Goal: Navigation & Orientation: Find specific page/section

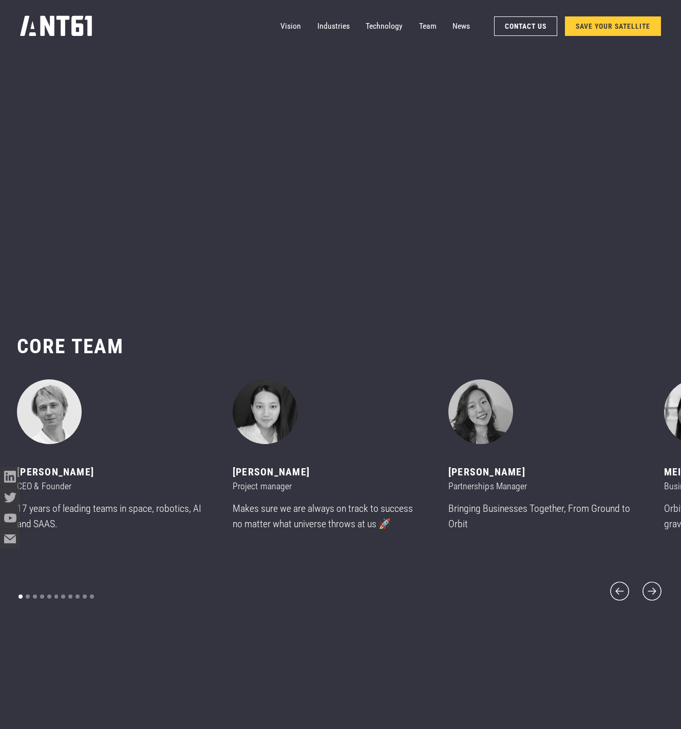
scroll to position [8787, 0]
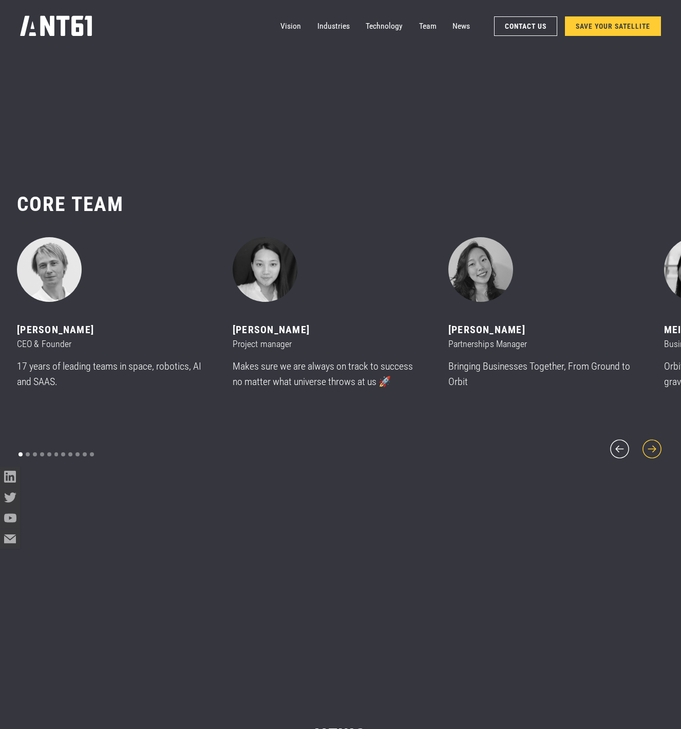
click at [653, 442] on icon "next slide" at bounding box center [651, 449] width 19 height 19
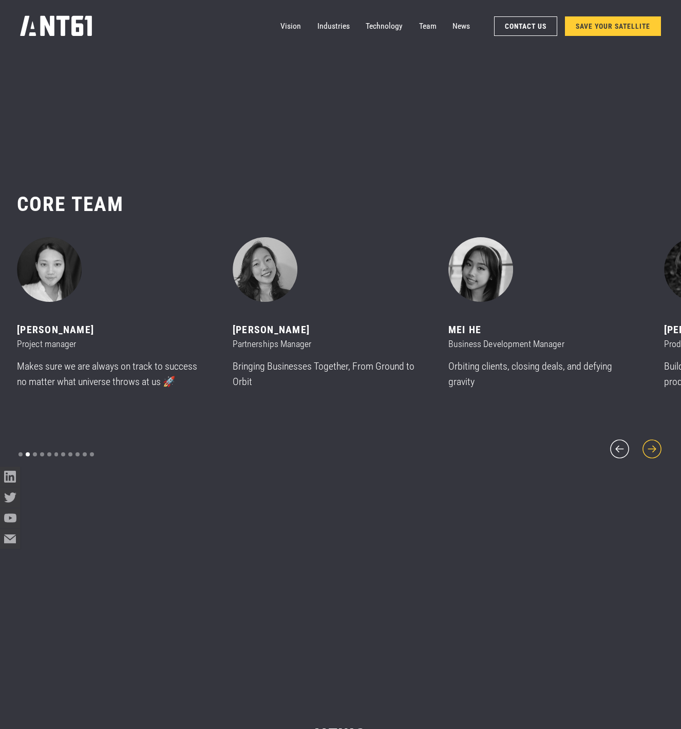
click at [653, 442] on icon "next slide" at bounding box center [651, 449] width 19 height 19
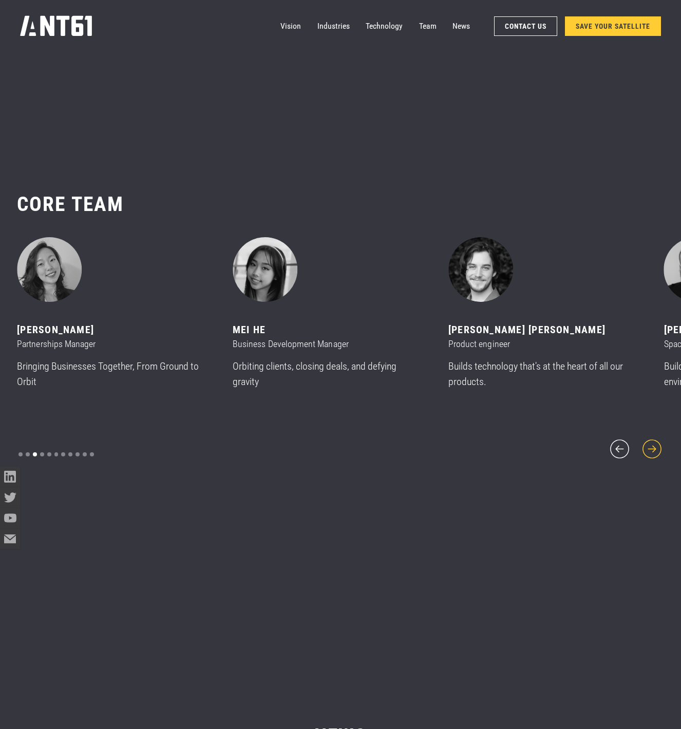
click at [653, 442] on icon "next slide" at bounding box center [651, 449] width 19 height 19
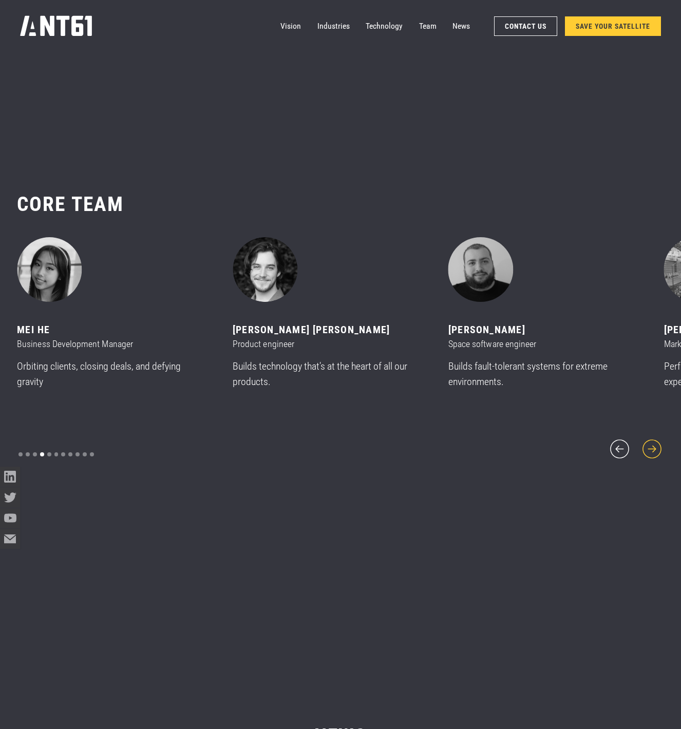
click at [653, 442] on icon "next slide" at bounding box center [651, 449] width 19 height 19
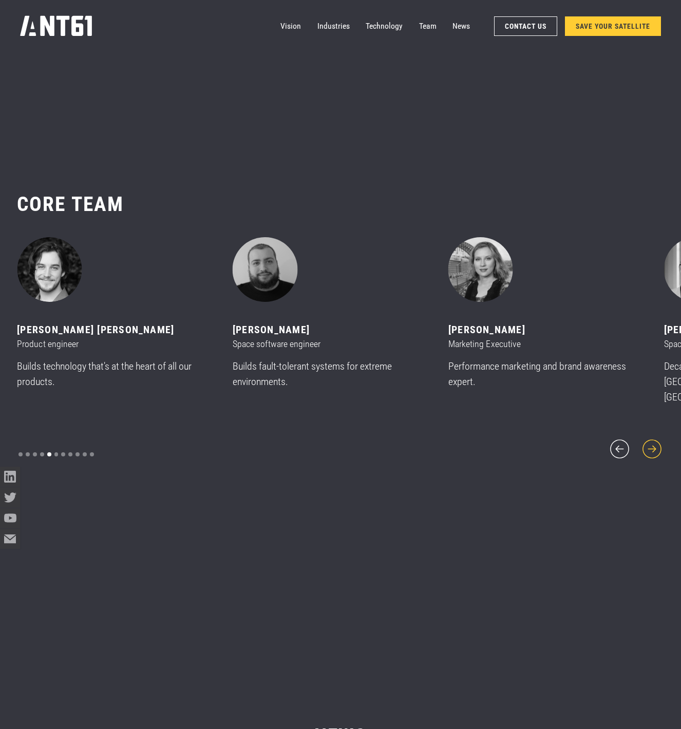
click at [653, 442] on icon "next slide" at bounding box center [651, 449] width 19 height 19
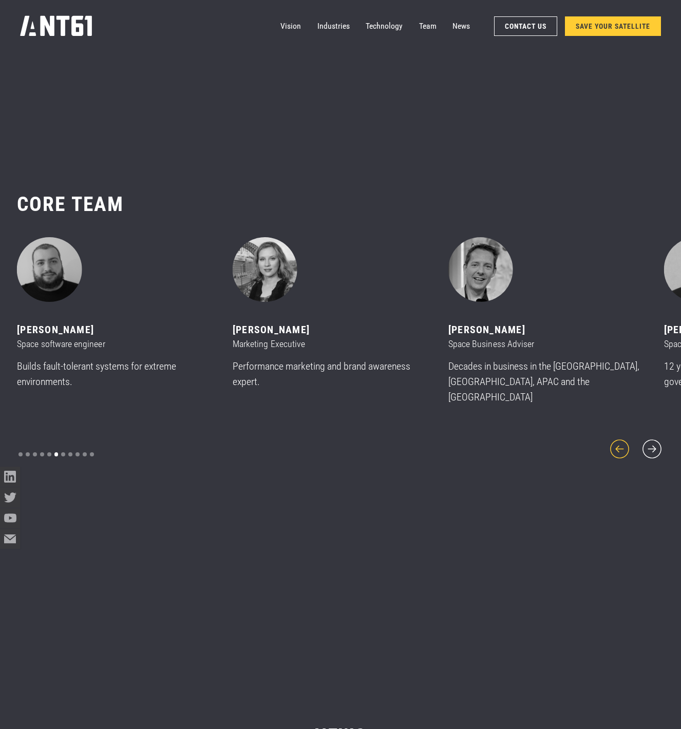
click at [624, 443] on icon "previous slide" at bounding box center [619, 449] width 24 height 24
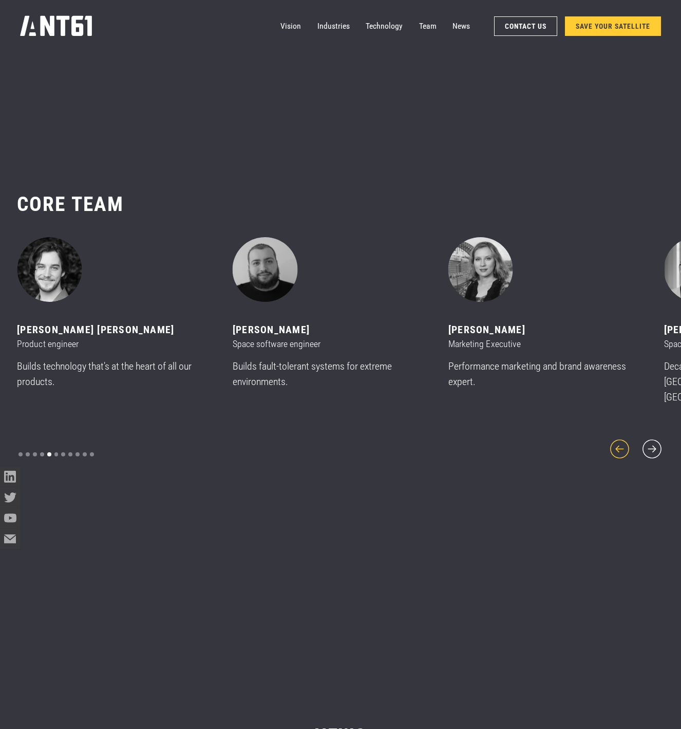
click at [624, 443] on icon "previous slide" at bounding box center [619, 449] width 24 height 24
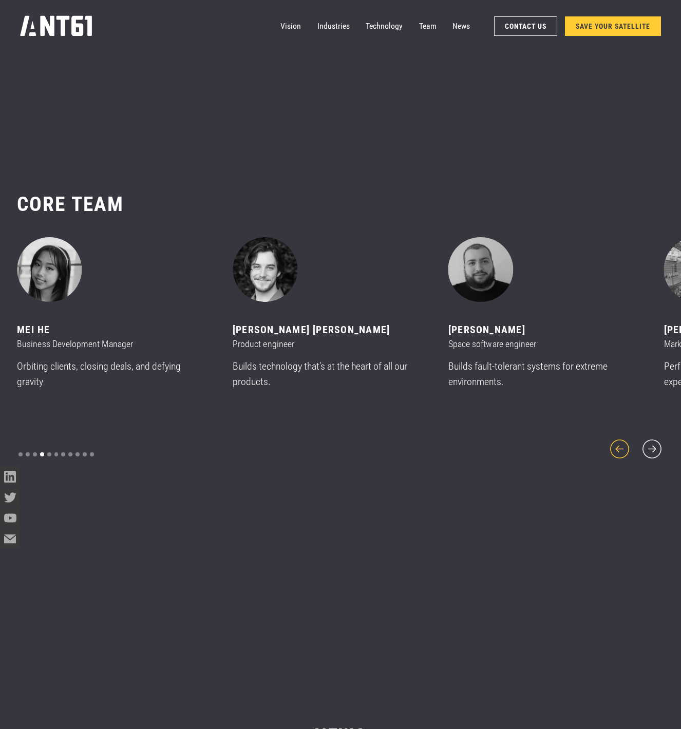
click at [624, 443] on icon "previous slide" at bounding box center [619, 449] width 24 height 24
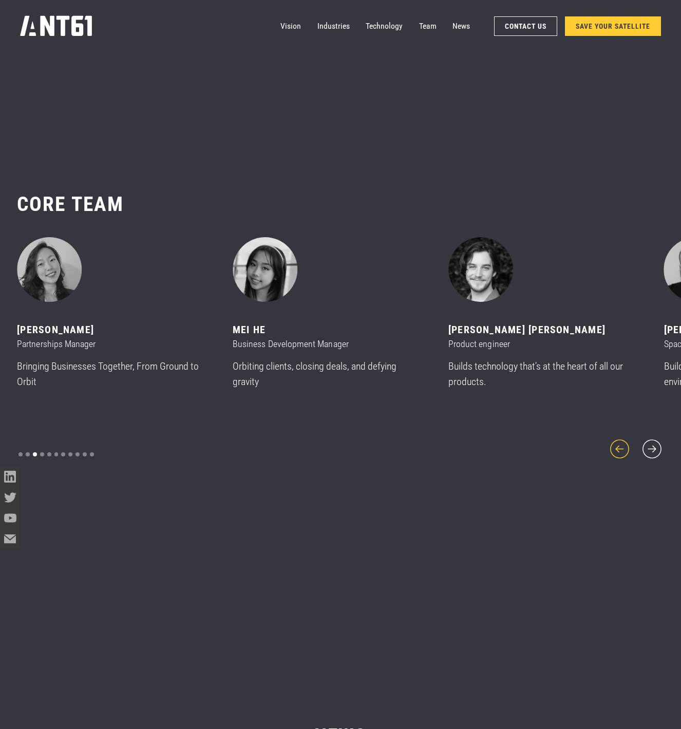
click at [624, 443] on icon "previous slide" at bounding box center [619, 449] width 24 height 24
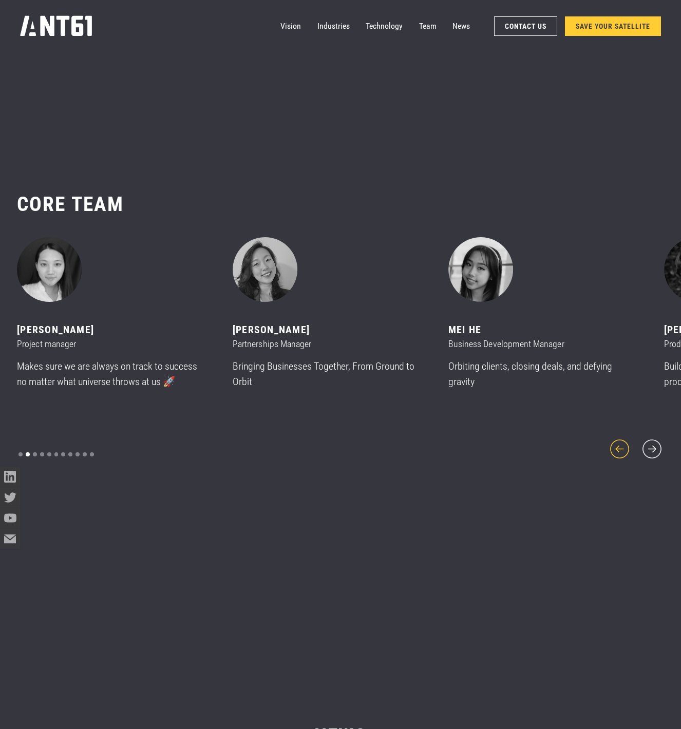
click at [624, 443] on icon "previous slide" at bounding box center [619, 449] width 24 height 24
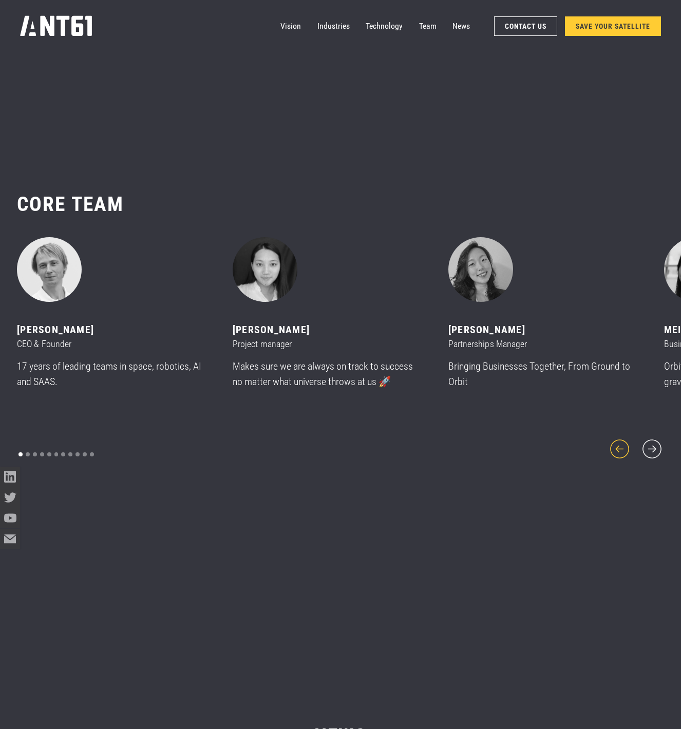
click at [624, 443] on icon "previous slide" at bounding box center [619, 449] width 24 height 24
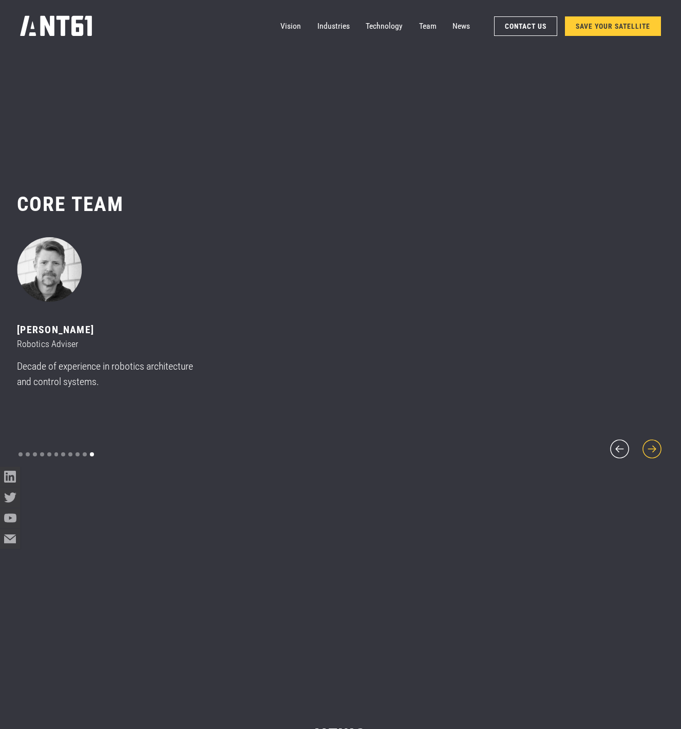
click at [646, 446] on icon "next slide" at bounding box center [652, 449] width 24 height 24
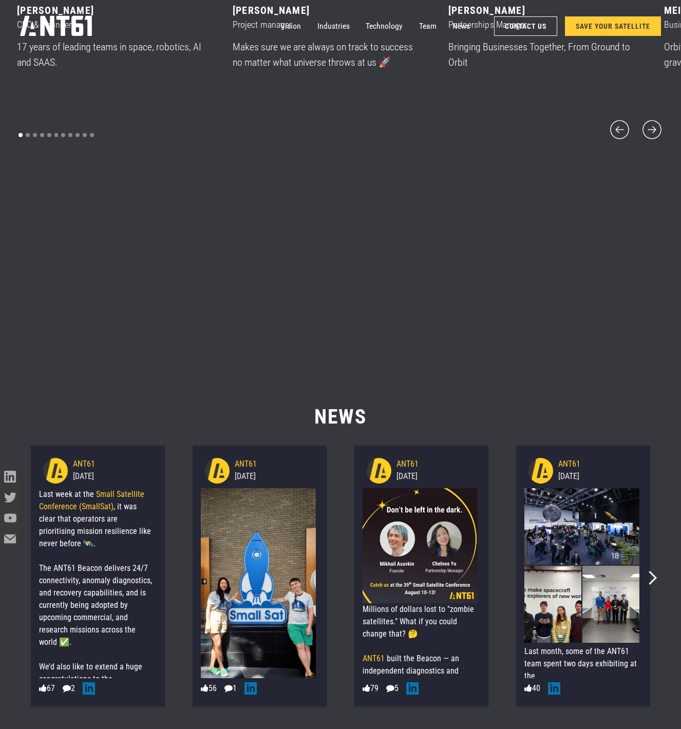
scroll to position [8869, 0]
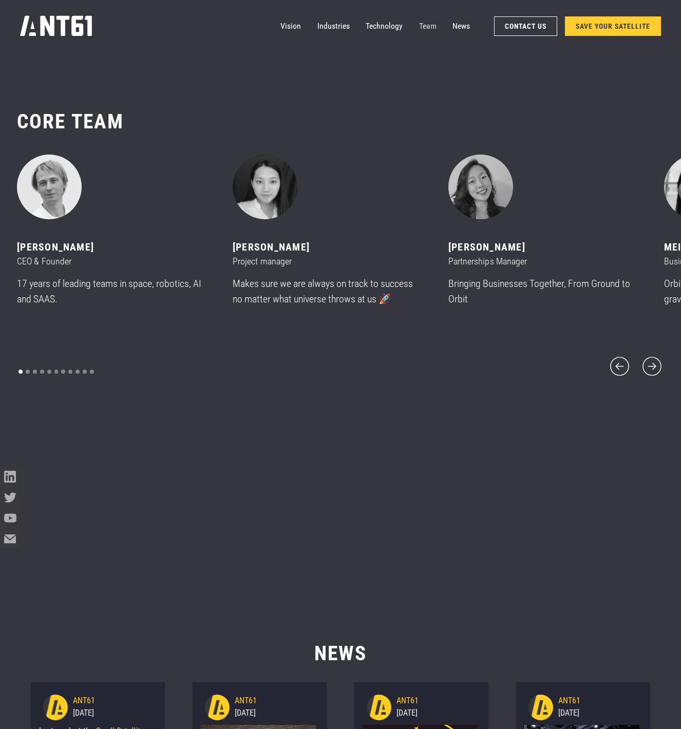
click at [422, 28] on link "Team" at bounding box center [427, 26] width 17 height 20
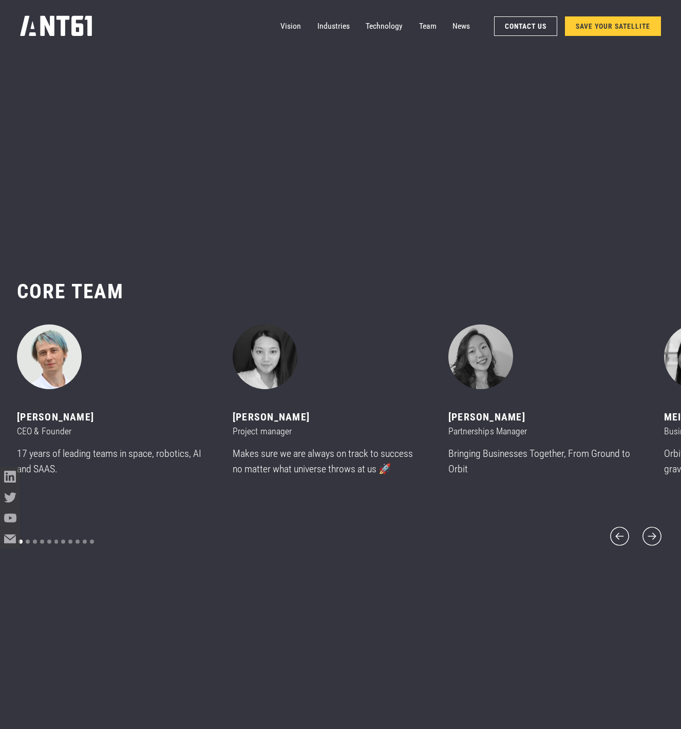
scroll to position [8696, 0]
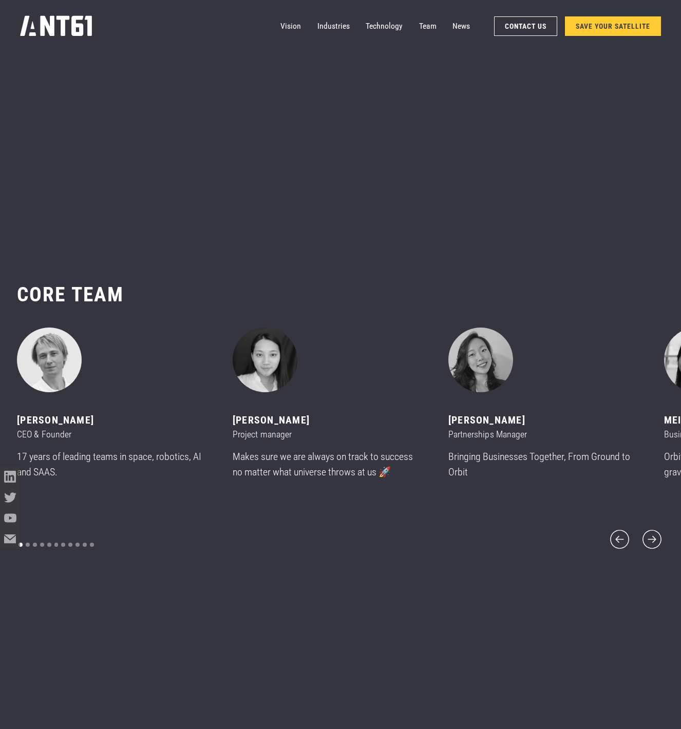
click at [49, 422] on div "Mikhail asavkin" at bounding box center [113, 420] width 192 height 15
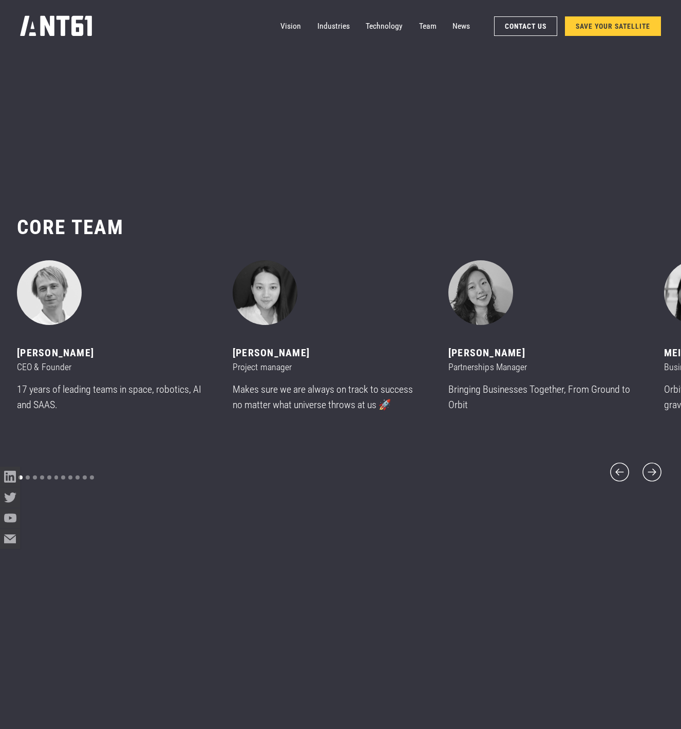
click at [54, 360] on div "Mikhail asavkin" at bounding box center [113, 353] width 192 height 15
copy div "Mikhail asavkin"
click at [372, 26] on link "Technology" at bounding box center [384, 26] width 37 height 20
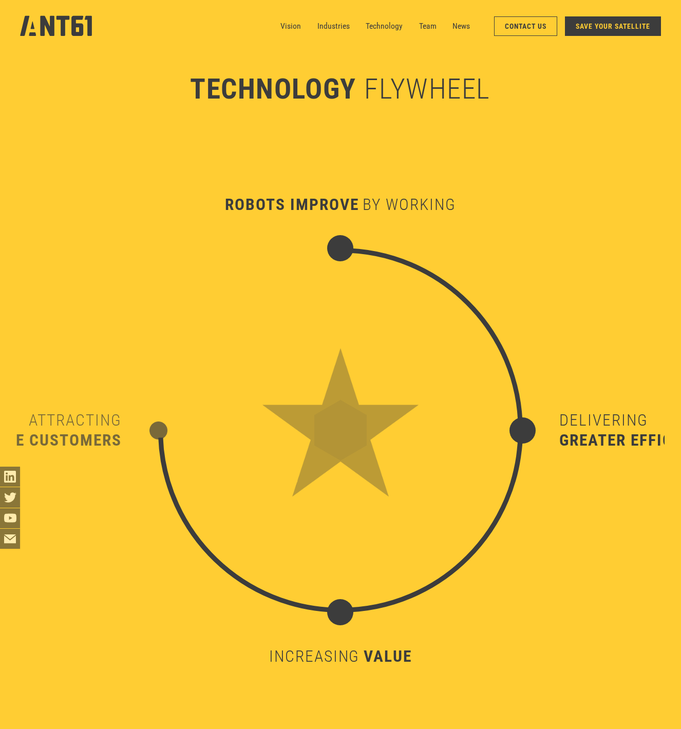
scroll to position [6874, 0]
click at [297, 23] on link "Vision" at bounding box center [290, 26] width 21 height 20
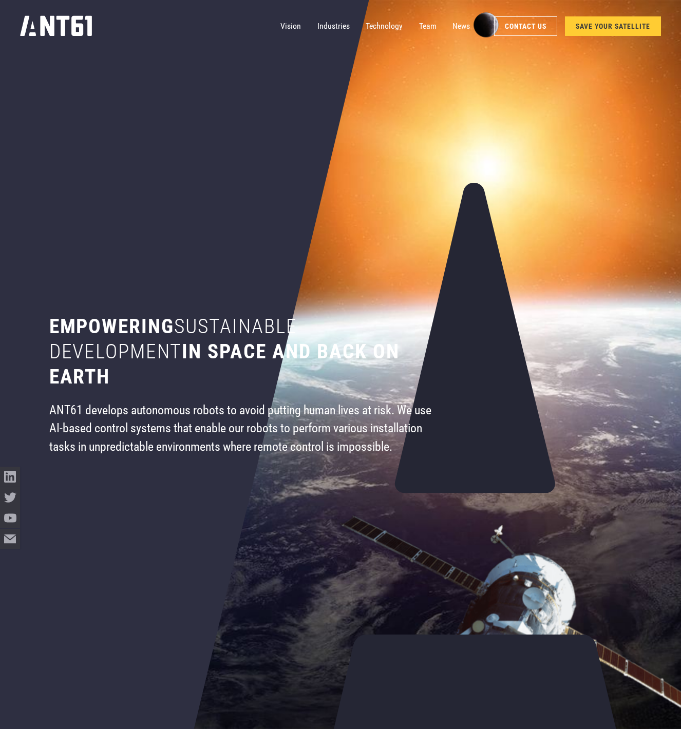
click at [606, 19] on link "SAVE YOUR SATELLITE" at bounding box center [612, 26] width 95 height 20
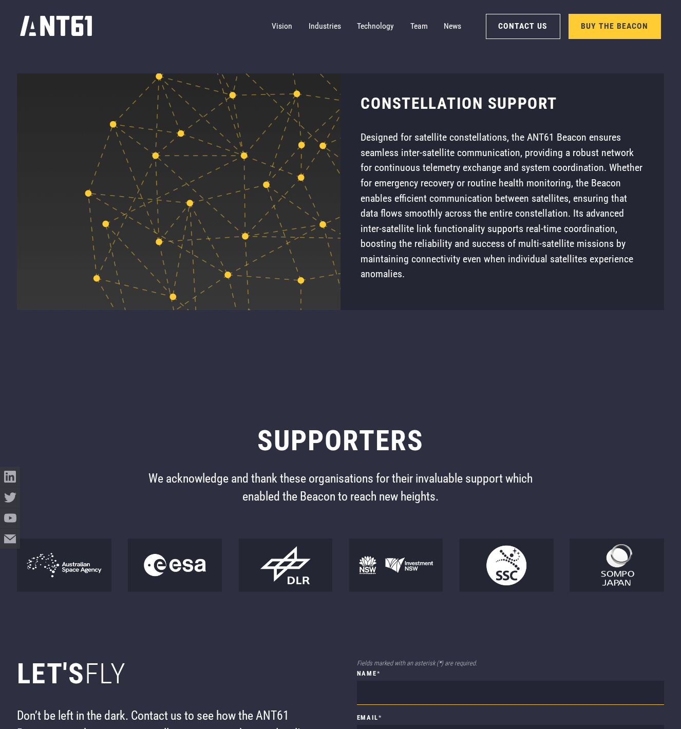
scroll to position [10201, 0]
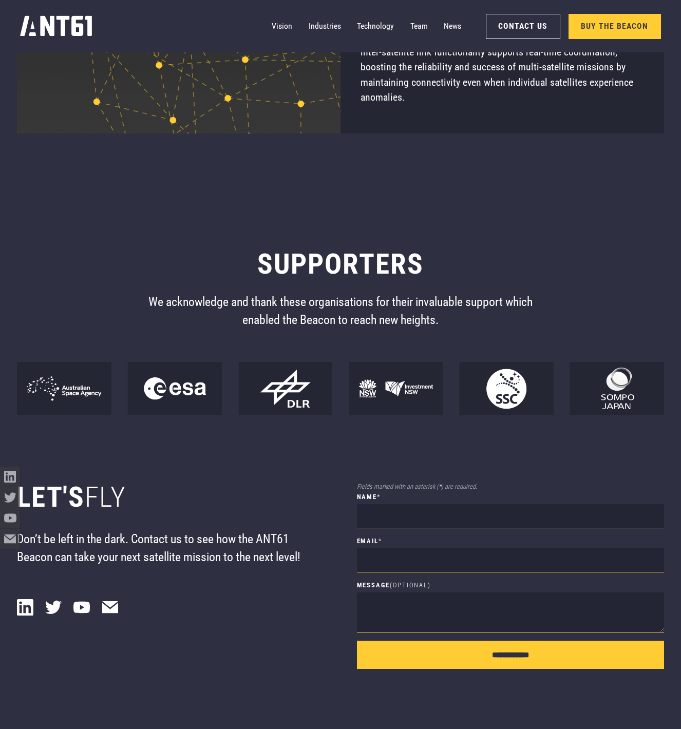
click at [292, 362] on img at bounding box center [285, 388] width 94 height 53
click at [360, 362] on img at bounding box center [396, 388] width 94 height 53
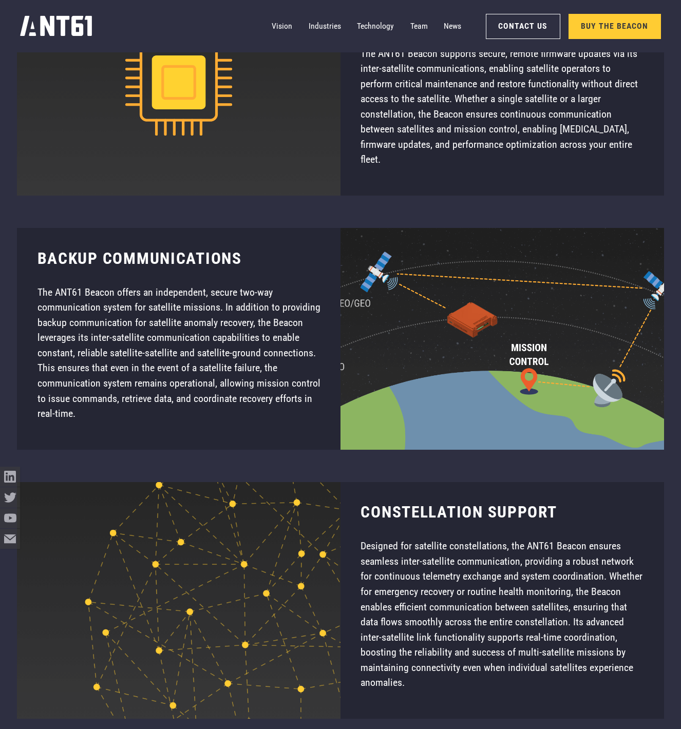
scroll to position [9612, 0]
